Goal: Task Accomplishment & Management: Use online tool/utility

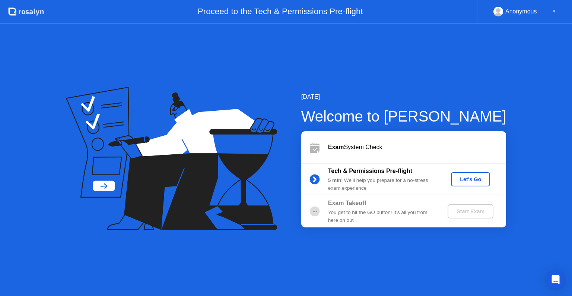
click at [469, 173] on button "Let's Go" at bounding box center [470, 179] width 39 height 14
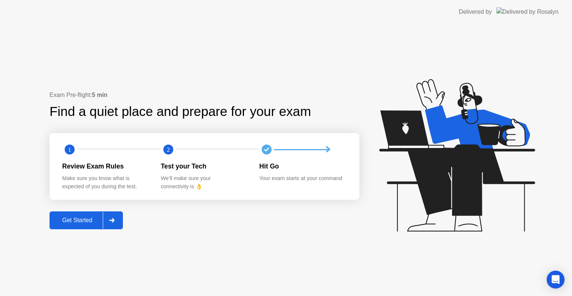
click at [84, 218] on div "Get Started" at bounding box center [77, 220] width 51 height 7
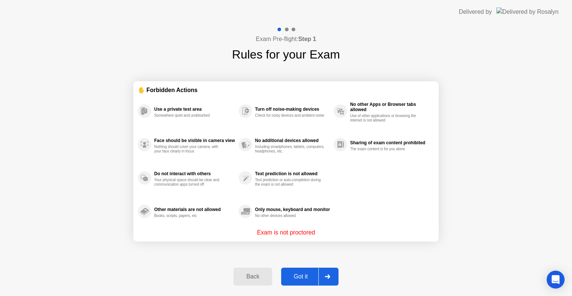
click at [306, 273] on div "Got it" at bounding box center [300, 276] width 35 height 7
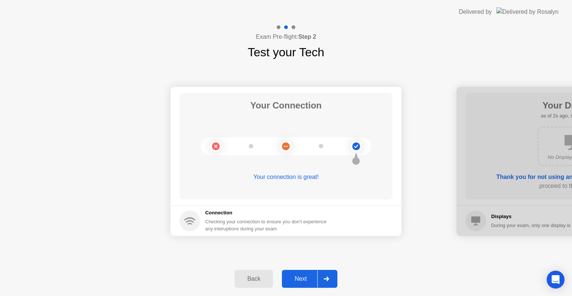
click at [305, 276] on div "Next" at bounding box center [300, 278] width 33 height 7
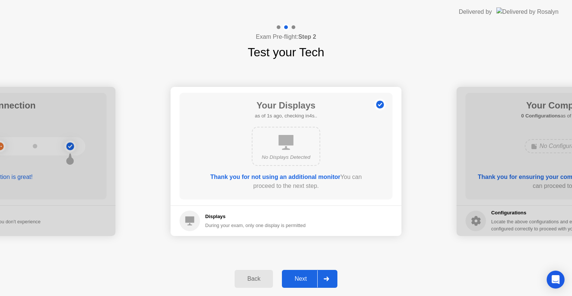
click at [305, 276] on div "Next" at bounding box center [300, 278] width 33 height 7
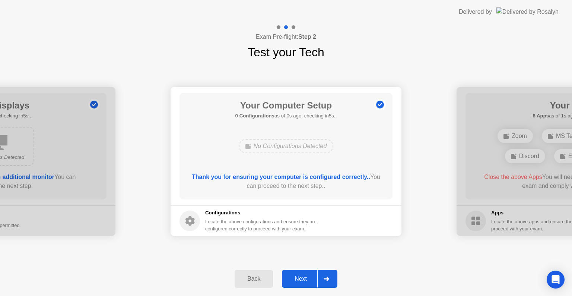
click at [305, 276] on div "Next" at bounding box center [300, 278] width 33 height 7
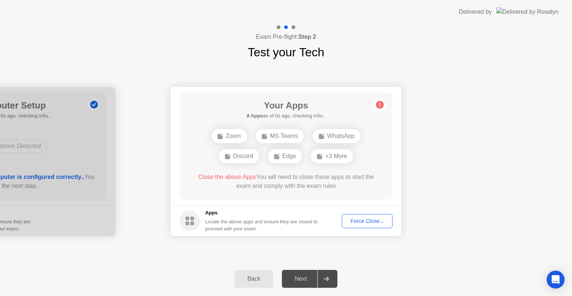
click at [364, 218] on div "Force Close..." at bounding box center [366, 221] width 45 height 6
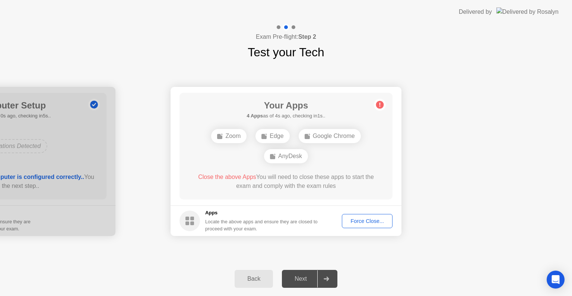
click at [365, 219] on div "Force Close..." at bounding box center [366, 221] width 45 height 6
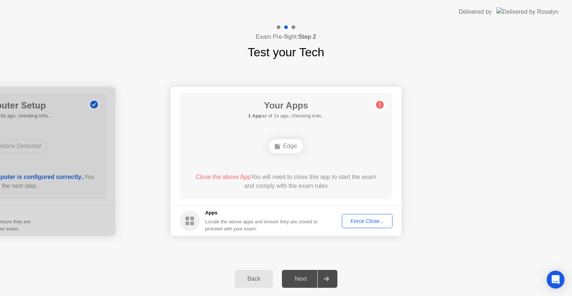
click at [369, 218] on div "Force Close..." at bounding box center [366, 221] width 45 height 6
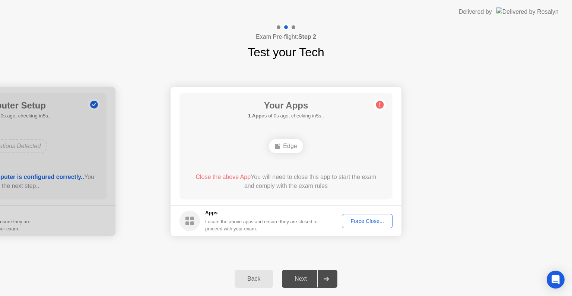
click at [371, 223] on div "Force Close..." at bounding box center [366, 221] width 45 height 6
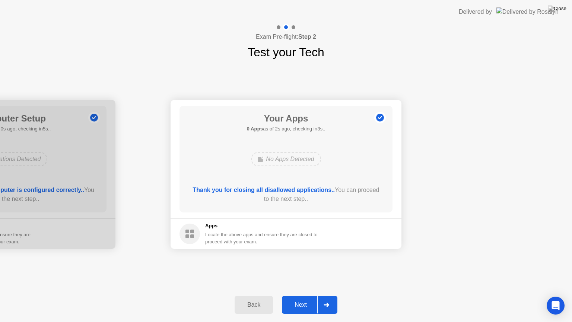
click at [293, 295] on div "Next" at bounding box center [300, 304] width 33 height 7
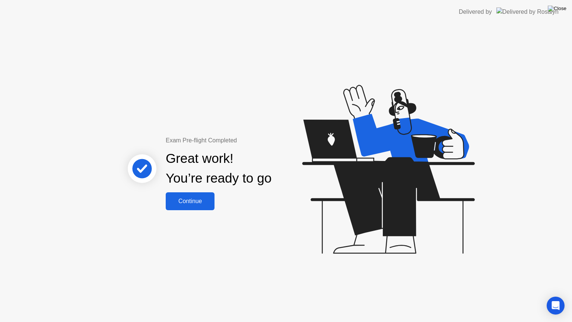
click at [558, 10] on img at bounding box center [556, 9] width 19 height 6
